Goal: Register for event/course

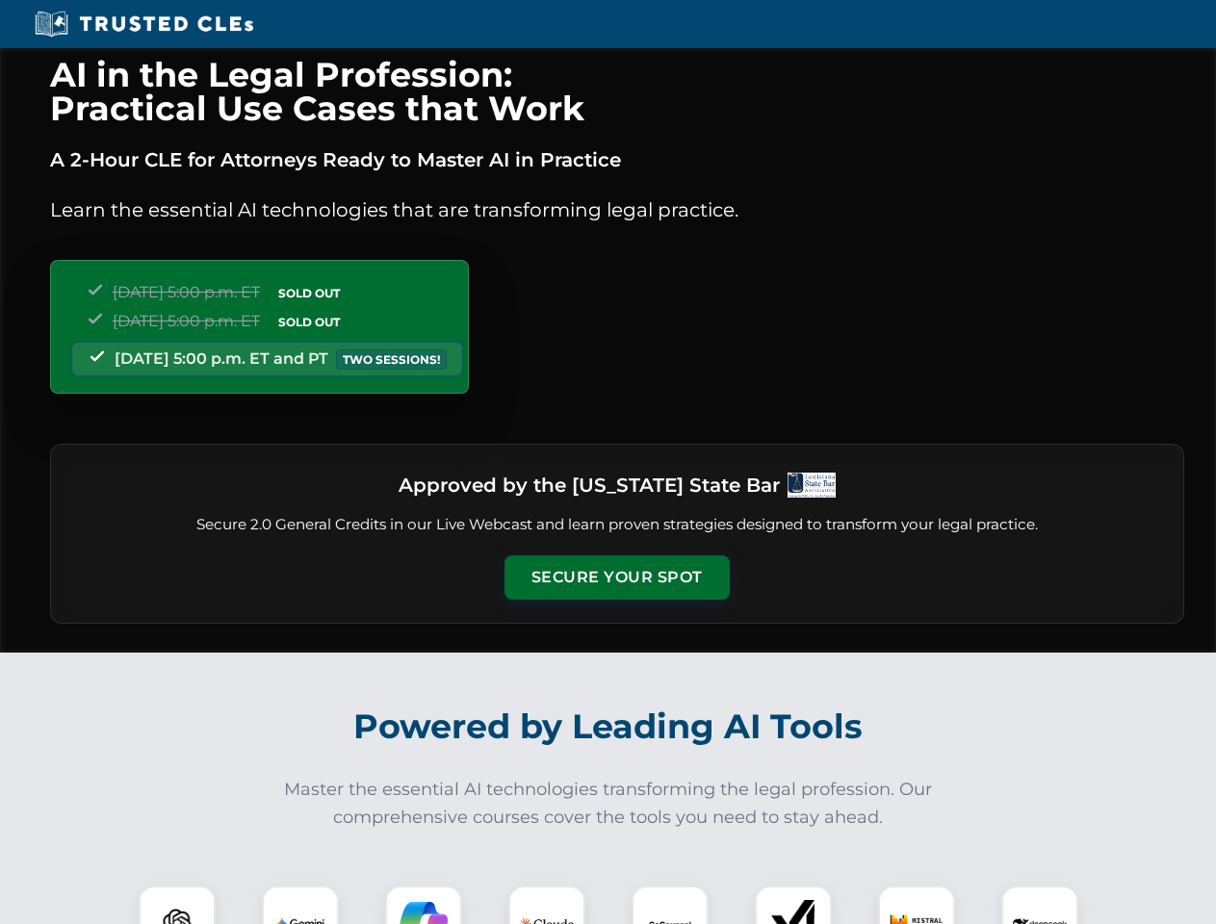
click at [616, 578] on button "Secure Your Spot" at bounding box center [617, 578] width 225 height 44
click at [177, 905] on img at bounding box center [177, 924] width 56 height 56
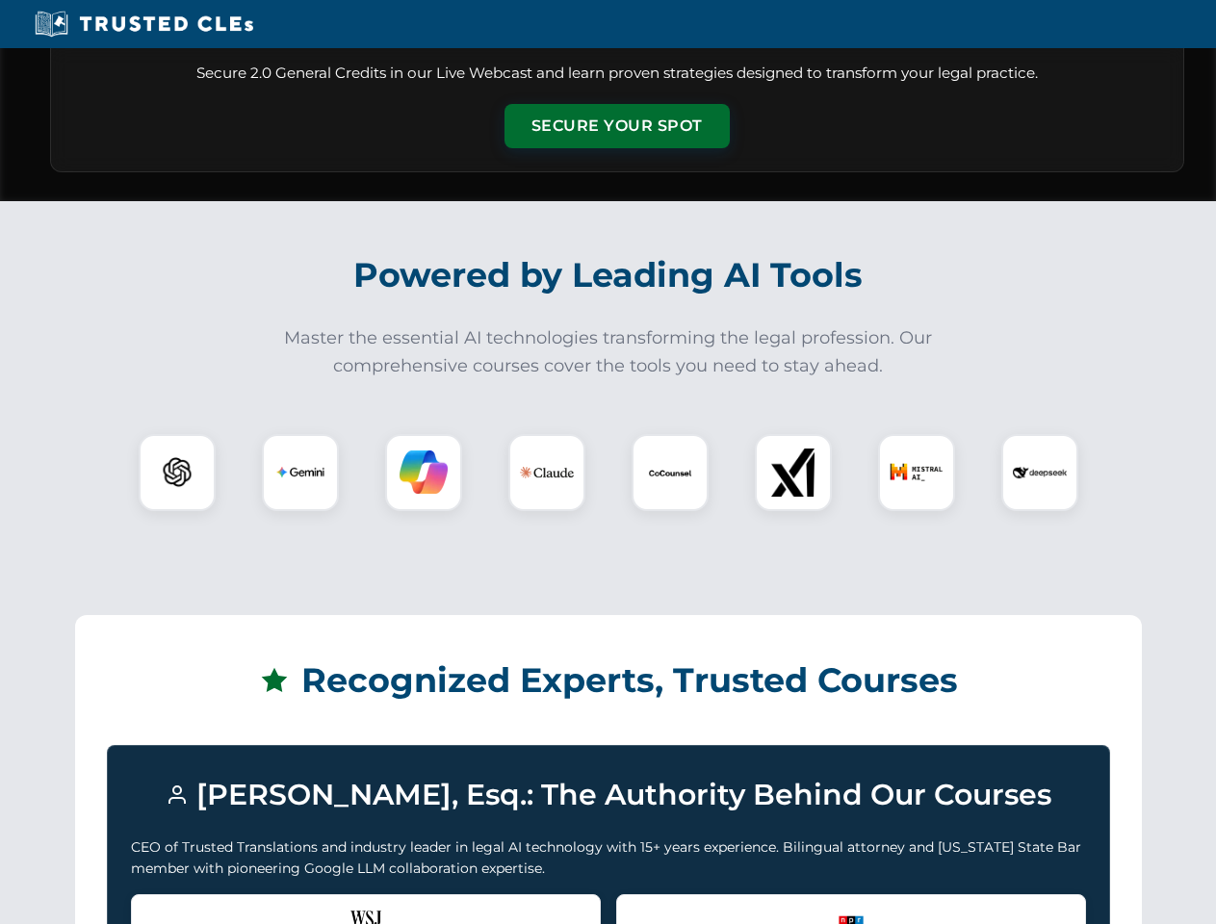
click at [300, 905] on div "Recognized by the WSJ [PERSON_NAME] was featured for his expertise in AI legal …" at bounding box center [366, 933] width 470 height 77
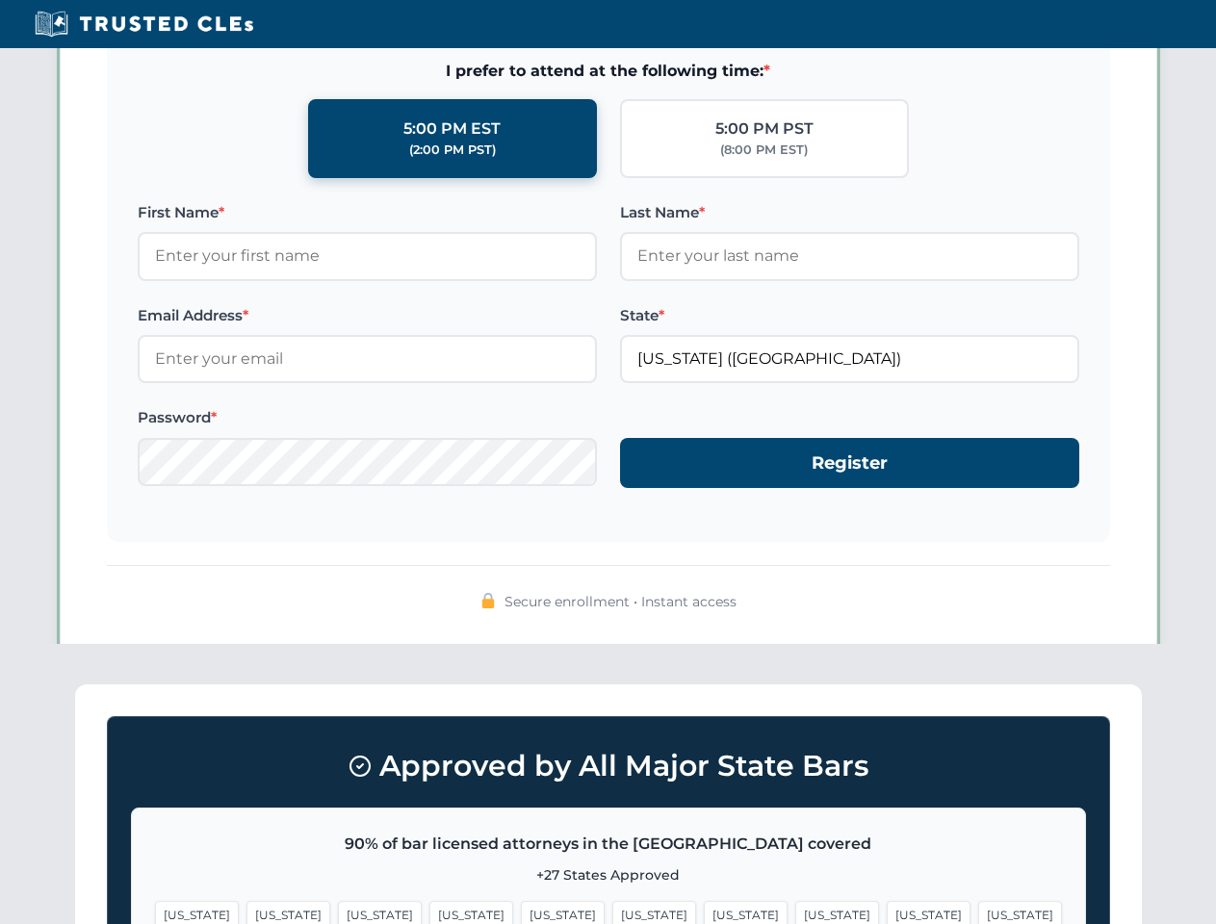
click at [704, 905] on span "[US_STATE]" at bounding box center [746, 915] width 84 height 28
click at [887, 905] on span "[US_STATE]" at bounding box center [929, 915] width 84 height 28
